Goal: Task Accomplishment & Management: Manage account settings

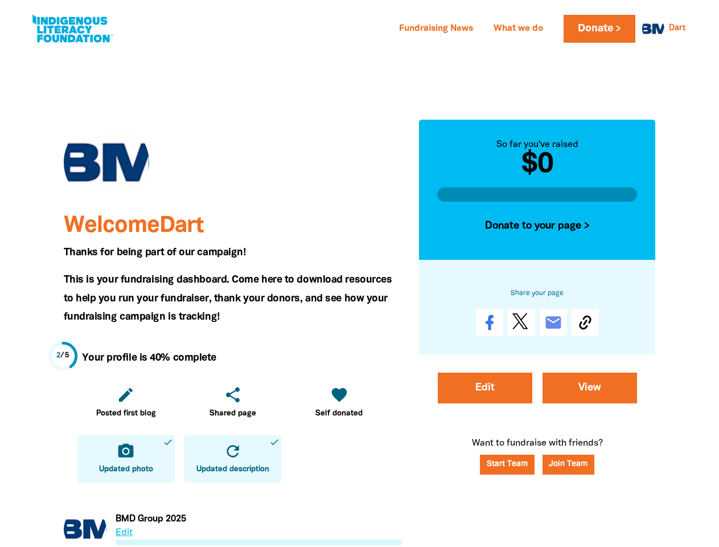
click at [359, 275] on span "This is your fundraising dashboard. Come here to download resources to help you…" at bounding box center [228, 298] width 328 height 46
click at [677, 28] on link "Dart" at bounding box center [677, 28] width 17 height 8
click at [126, 402] on icon "edit" at bounding box center [126, 394] width 18 height 18
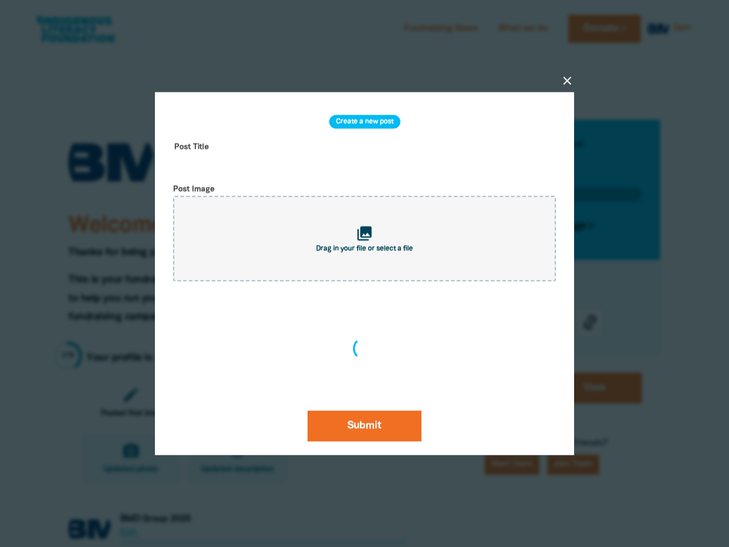
click at [339, 402] on div "close Create a new post Post Title Post Image collections Drag in your file or …" at bounding box center [364, 274] width 455 height 472
click at [126, 458] on div at bounding box center [364, 273] width 729 height 547
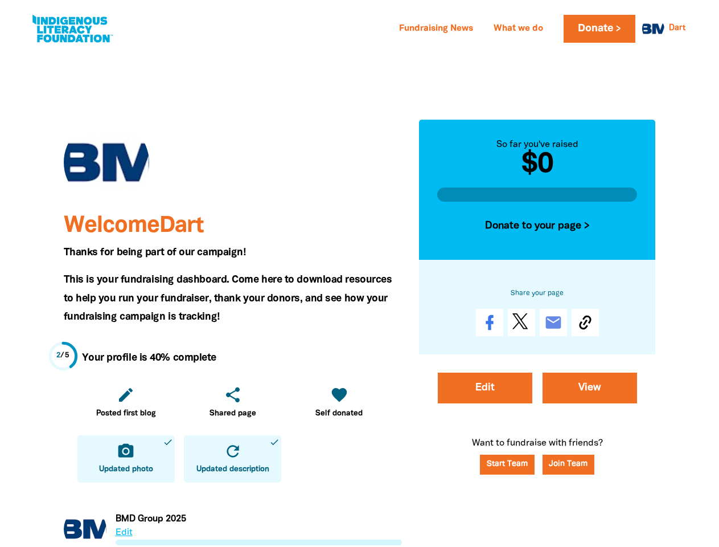
click at [232, 458] on icon "refresh" at bounding box center [233, 451] width 18 height 18
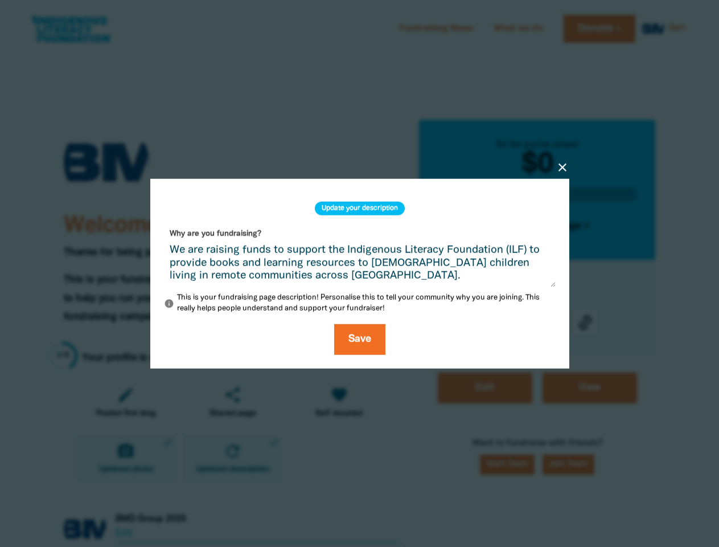
click at [537, 226] on div "close Update your description Why are you fundraising? We are raising funds to …" at bounding box center [359, 273] width 455 height 299
click at [585, 322] on div "close Update your description Why are you fundraising? We are raising funds to …" at bounding box center [359, 273] width 455 height 244
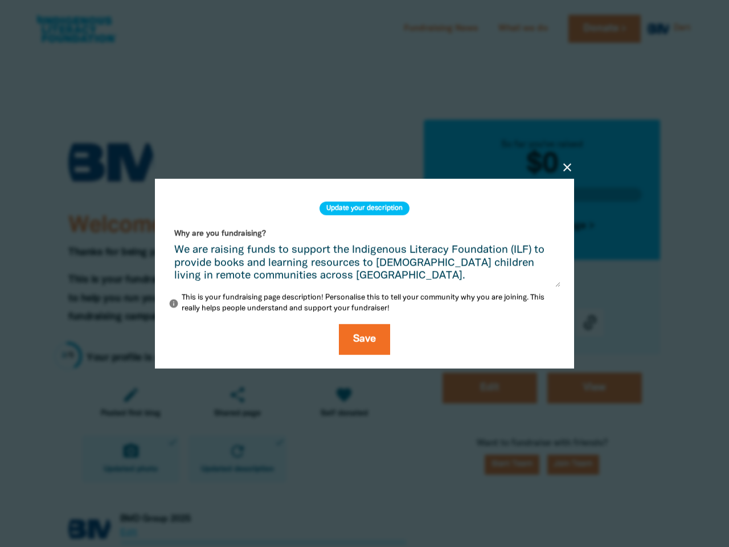
click at [568, 464] on div at bounding box center [364, 273] width 729 height 547
